Goal: Task Accomplishment & Management: Manage account settings

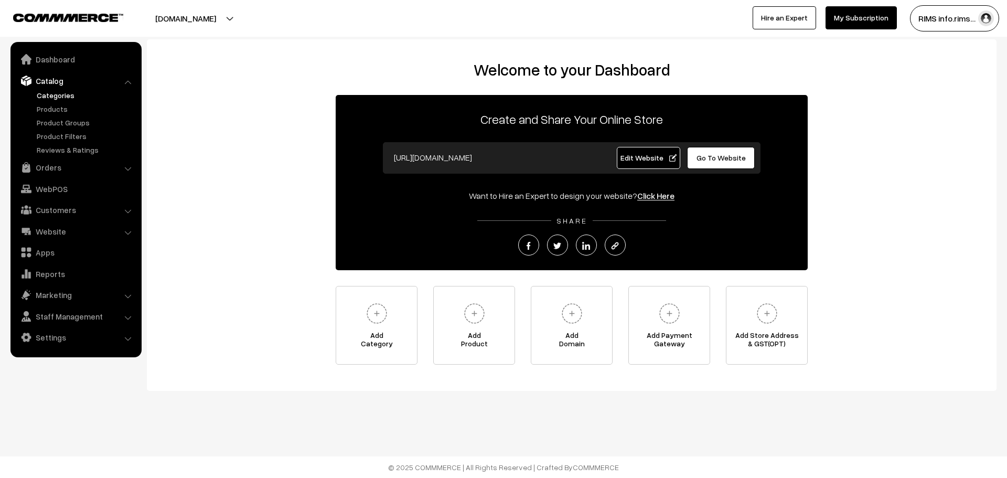
click at [65, 96] on link "Categories" at bounding box center [86, 95] width 104 height 11
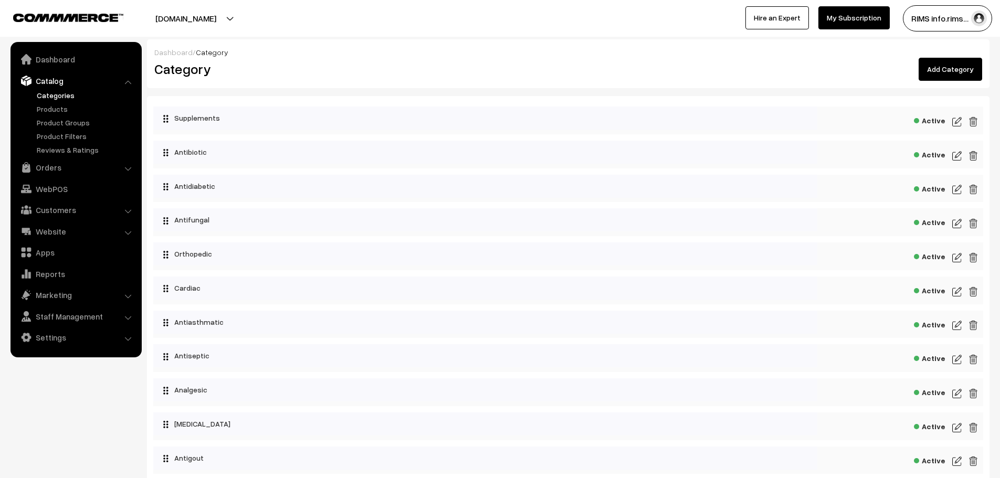
click at [955, 124] on img at bounding box center [956, 121] width 9 height 13
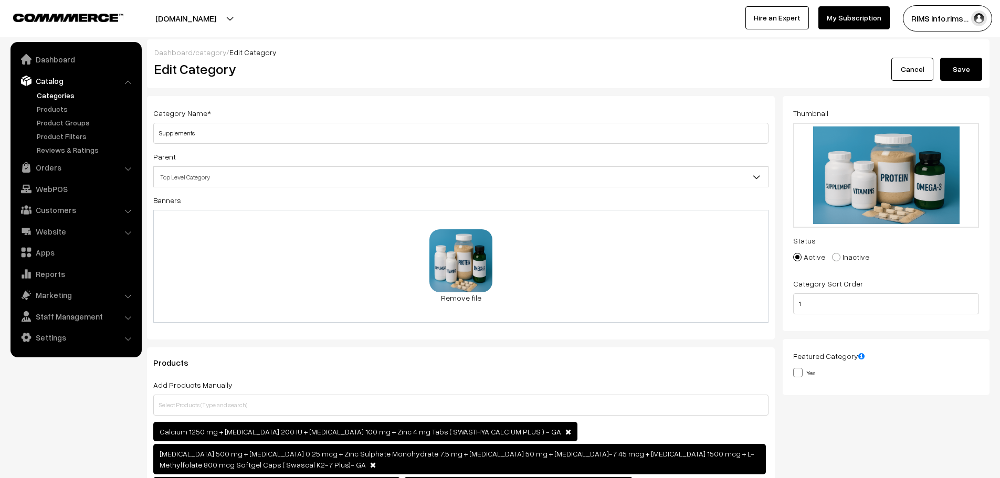
click at [898, 67] on link "Cancel" at bounding box center [912, 69] width 42 height 23
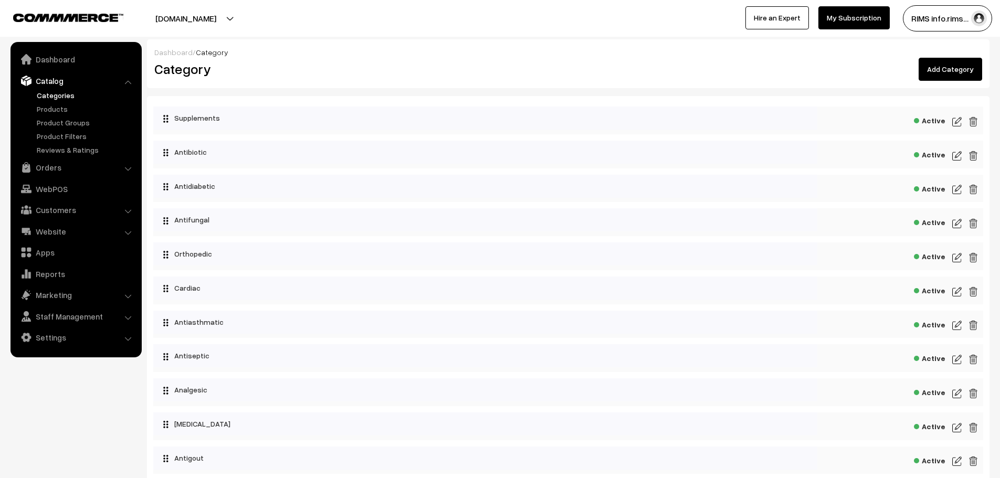
click at [50, 96] on link "Categories" at bounding box center [86, 95] width 104 height 11
click at [956, 157] on img at bounding box center [956, 156] width 9 height 13
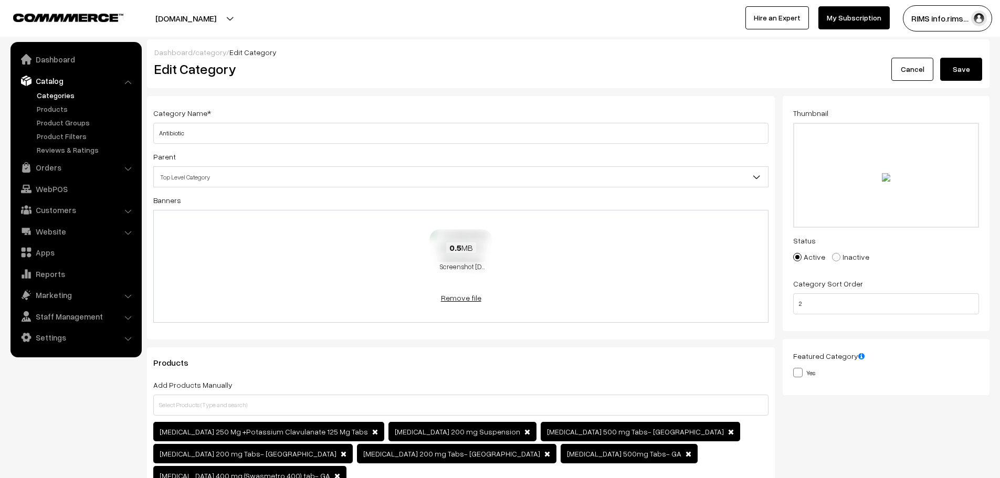
click at [464, 296] on link "Remove file" at bounding box center [460, 297] width 63 height 11
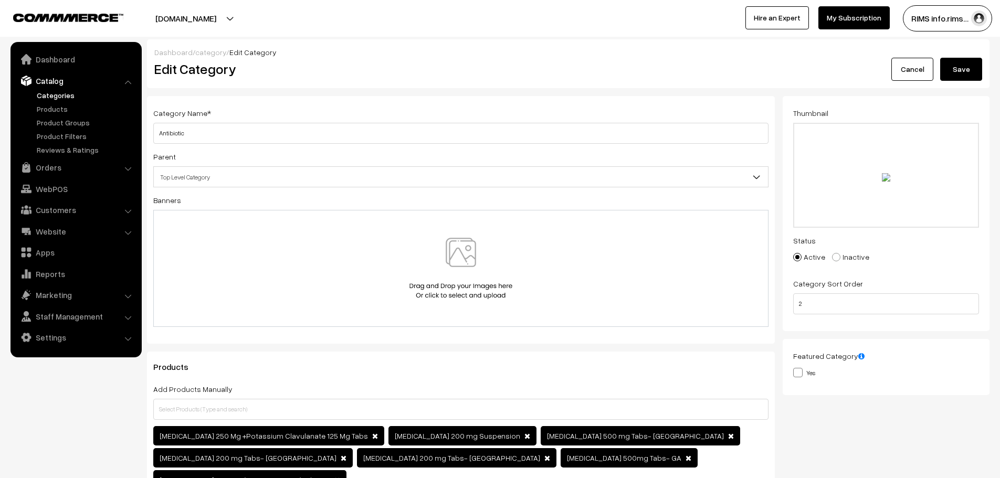
click at [464, 235] on div at bounding box center [460, 268] width 615 height 117
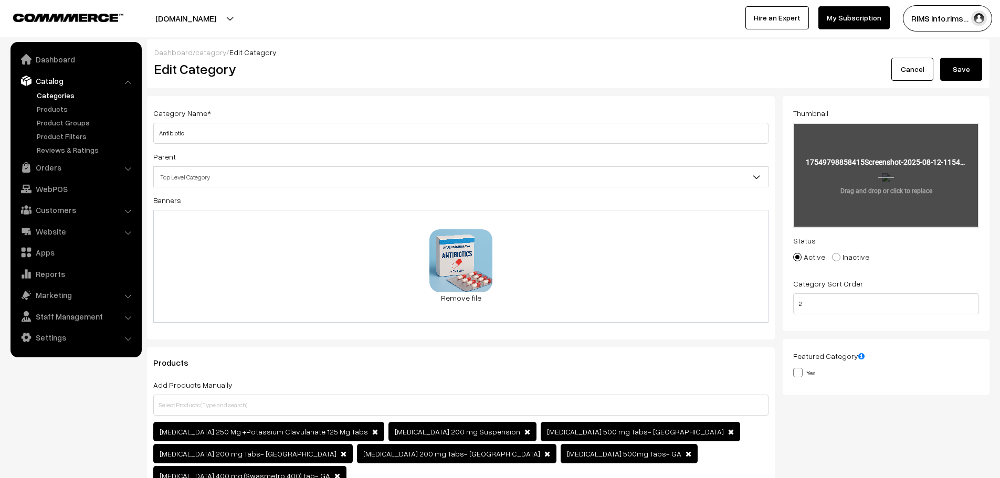
click at [861, 161] on input "file" at bounding box center [886, 175] width 184 height 103
type input "C:\fakepath\20250825_1318_Ayushmanbhava Antibiotics Display_simple_compose_01k3…"
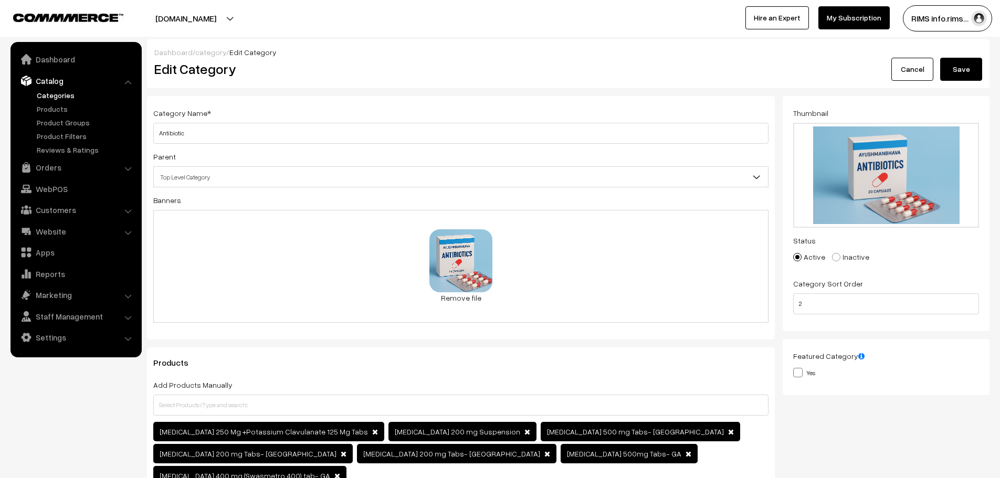
click at [955, 67] on button "Save" at bounding box center [961, 69] width 42 height 23
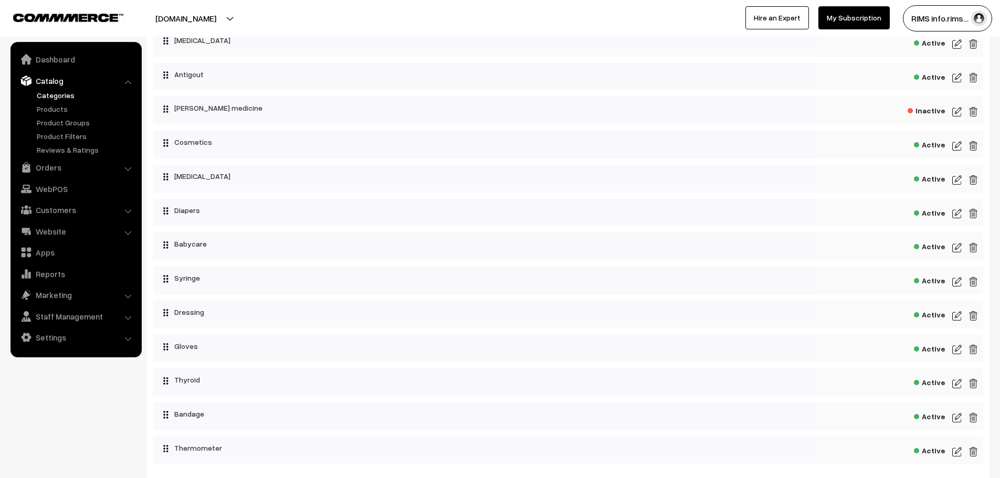
scroll to position [455, 0]
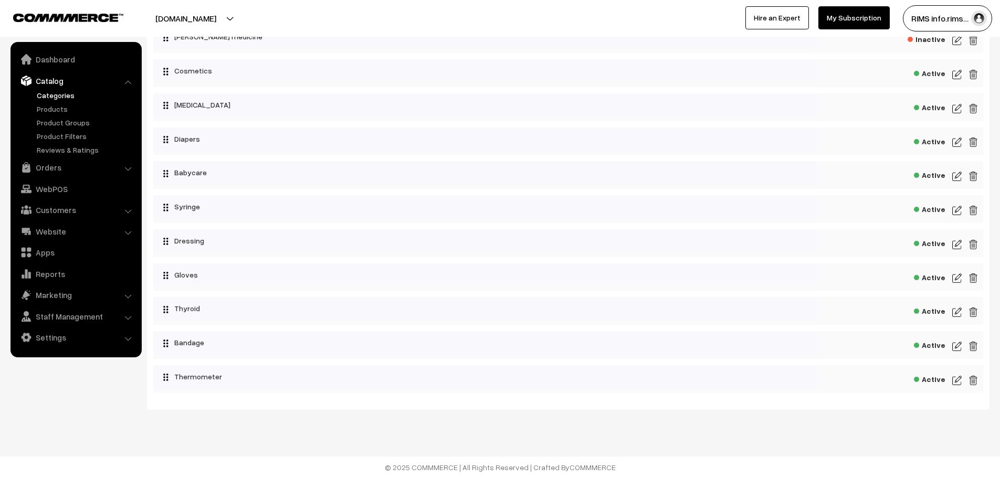
click at [956, 311] on img at bounding box center [956, 312] width 9 height 13
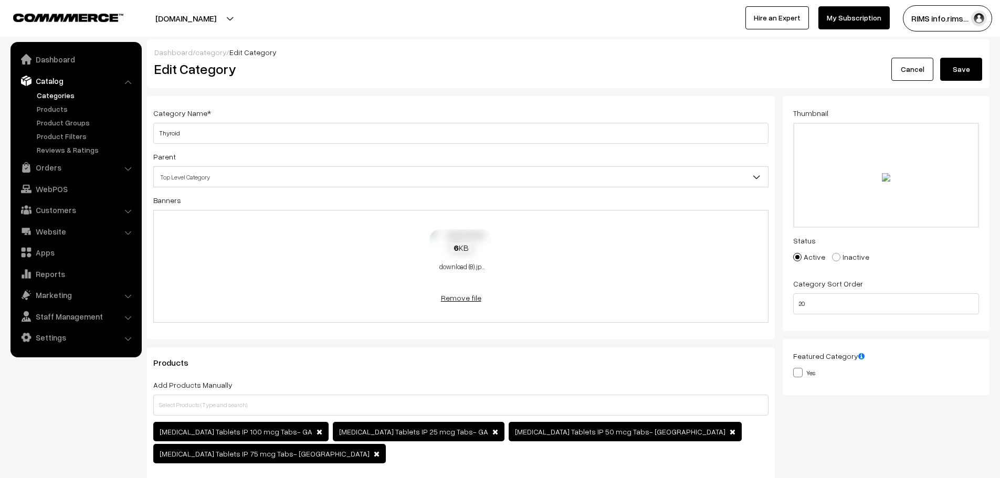
click at [462, 298] on link "Remove file" at bounding box center [460, 297] width 63 height 11
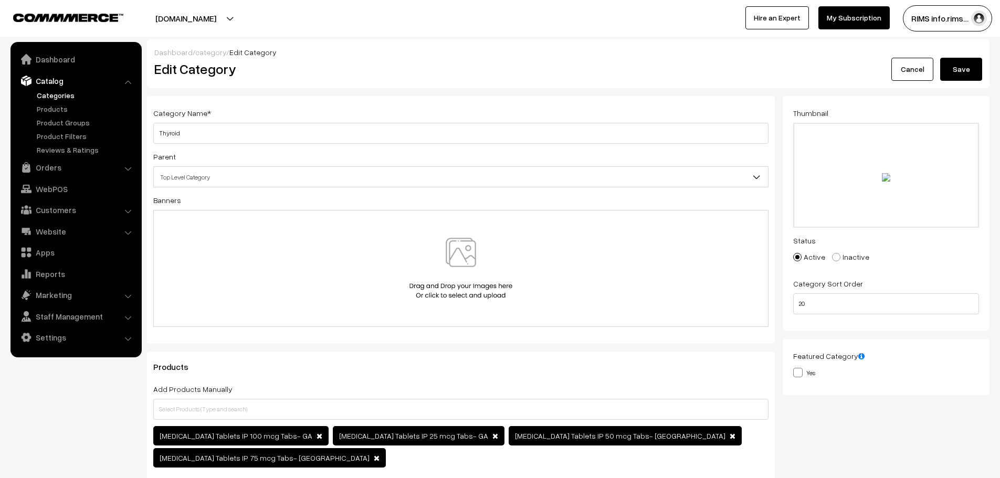
click at [460, 264] on img at bounding box center [461, 268] width 108 height 61
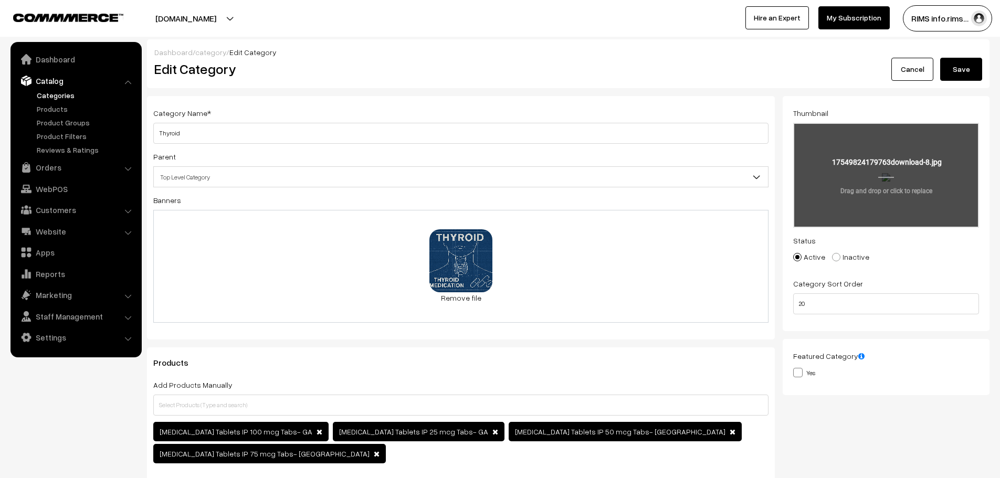
click at [895, 189] on input "file" at bounding box center [886, 175] width 184 height 103
type input "C:\fakepath\20250825_1337_Thyroid Blueprint Innovation_simple_compose_01k3g47wp…"
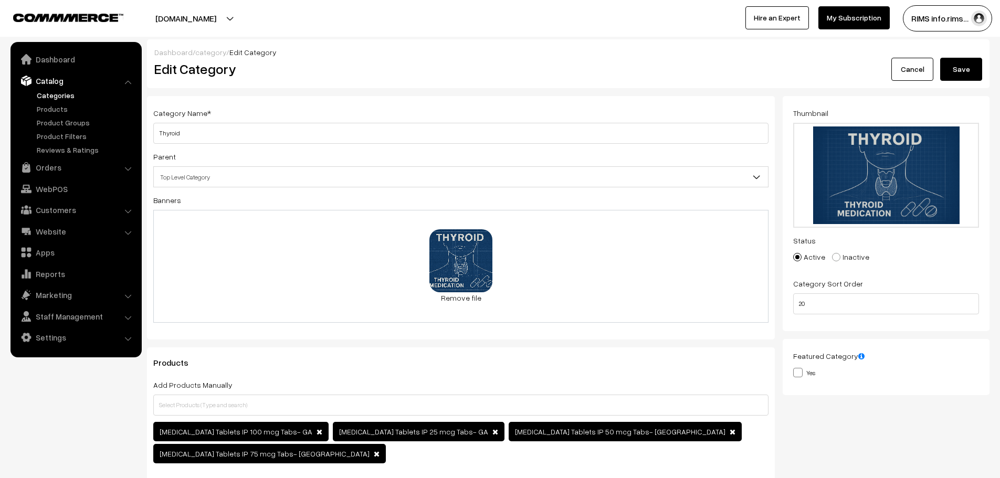
click at [954, 66] on button "Save" at bounding box center [961, 69] width 42 height 23
